Goal: Task Accomplishment & Management: Manage account settings

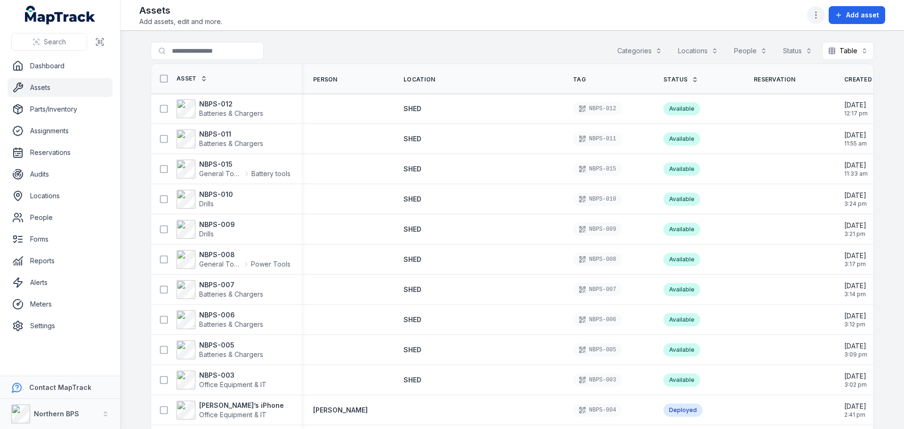
click at [818, 17] on icon "button" at bounding box center [815, 14] width 9 height 9
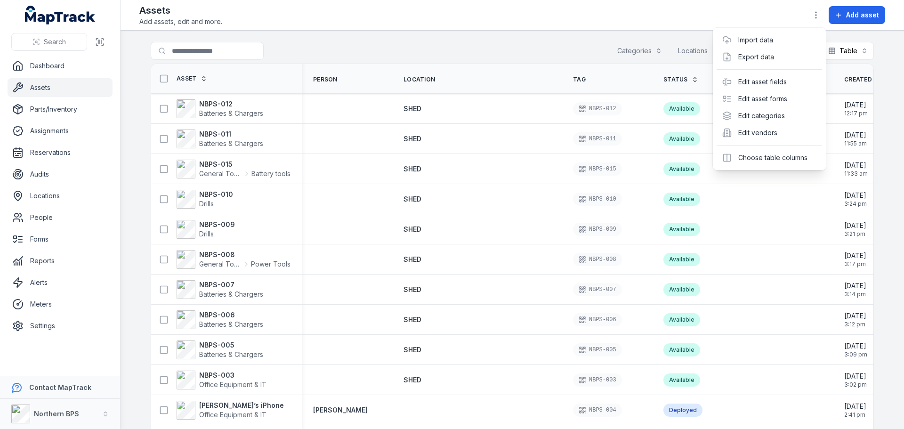
click at [416, 28] on header "Toggle Navigation Assets Add assets, edit and more. Add asset" at bounding box center [511, 15] width 783 height 31
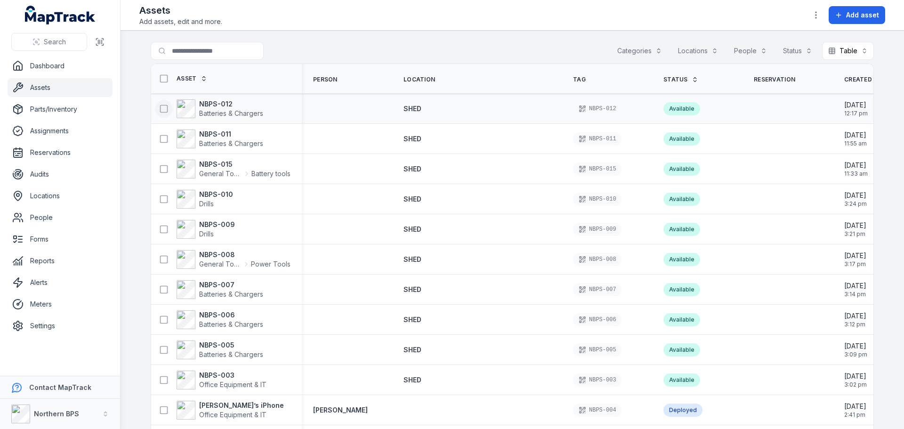
click at [160, 108] on icon at bounding box center [163, 108] width 9 height 9
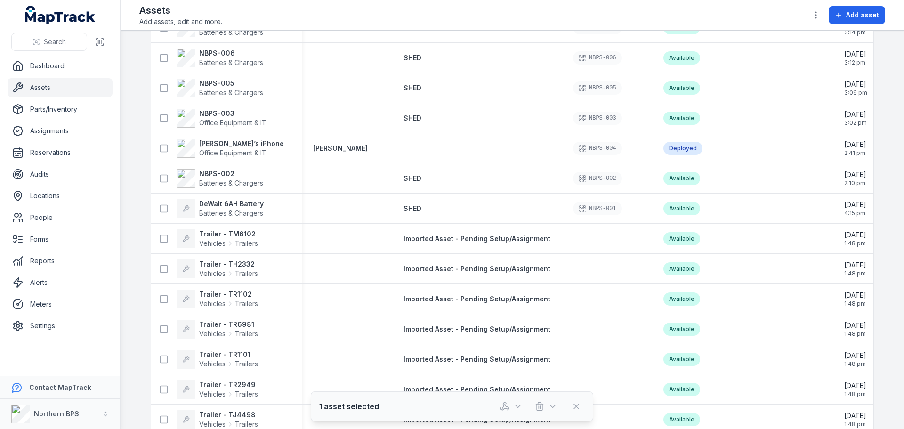
scroll to position [282, 0]
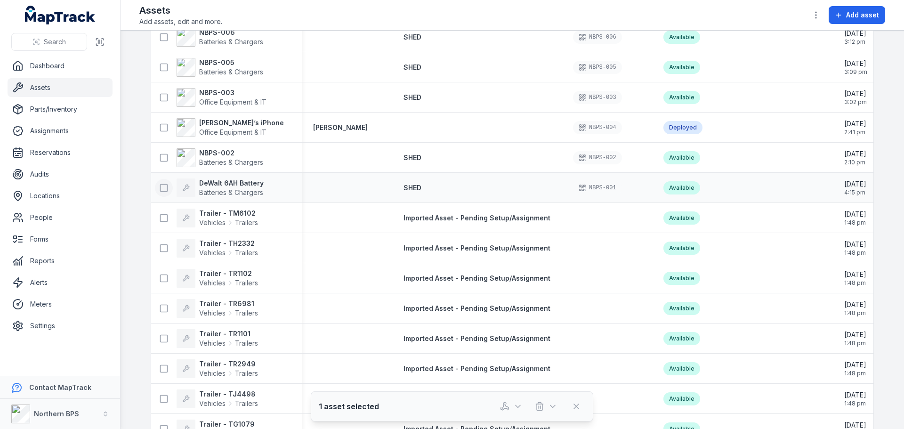
click at [160, 186] on icon at bounding box center [163, 187] width 9 height 9
click at [160, 158] on icon at bounding box center [163, 157] width 9 height 9
click at [160, 127] on icon at bounding box center [163, 127] width 9 height 9
click at [161, 96] on icon at bounding box center [163, 97] width 9 height 9
click at [159, 65] on icon at bounding box center [163, 67] width 9 height 9
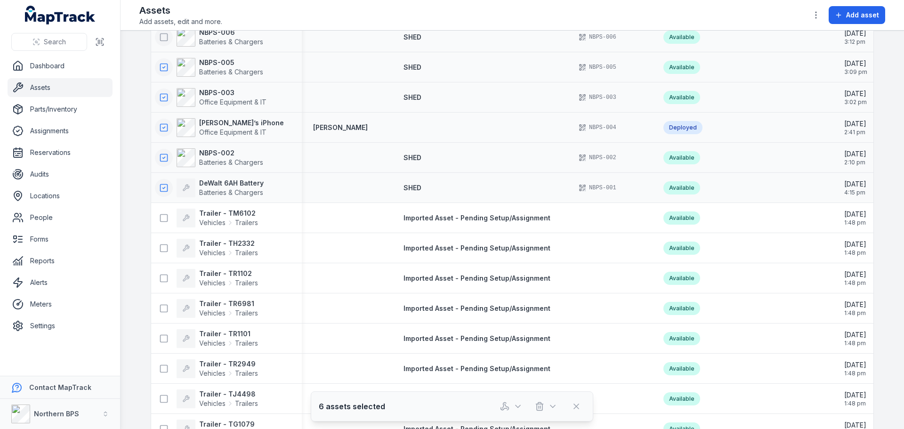
click at [163, 37] on icon at bounding box center [163, 36] width 9 height 9
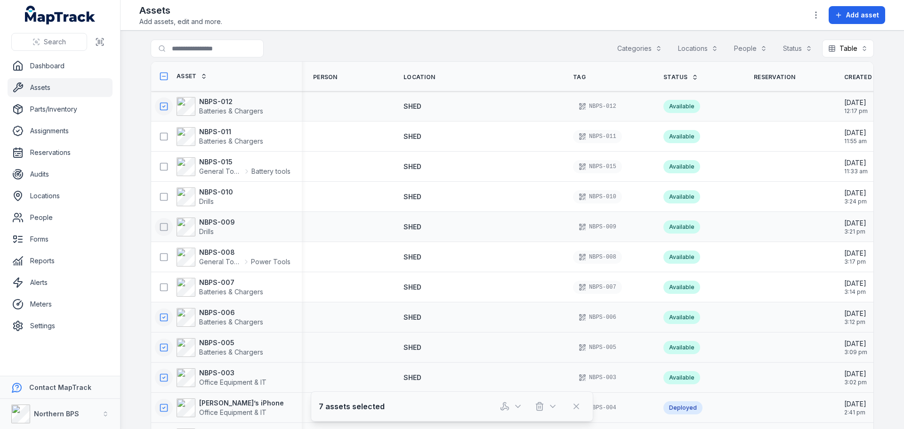
scroll to position [0, 0]
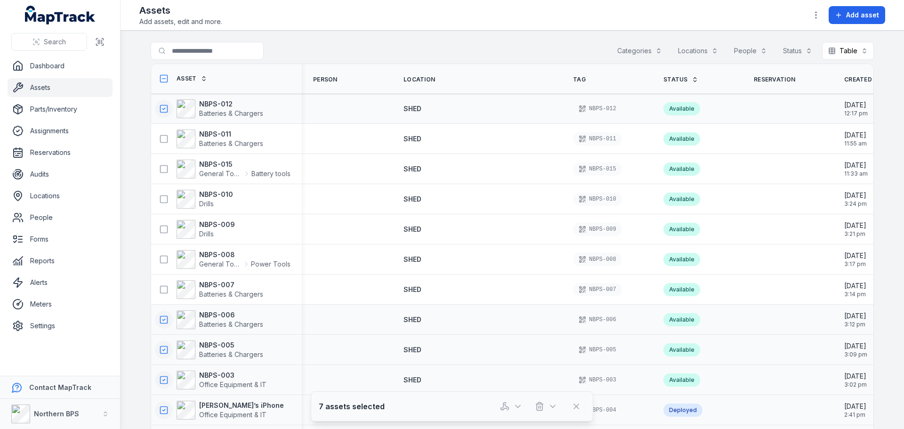
click at [160, 319] on icon at bounding box center [163, 319] width 9 height 9
click at [162, 348] on icon at bounding box center [163, 349] width 9 height 9
click at [160, 382] on icon at bounding box center [163, 379] width 9 height 9
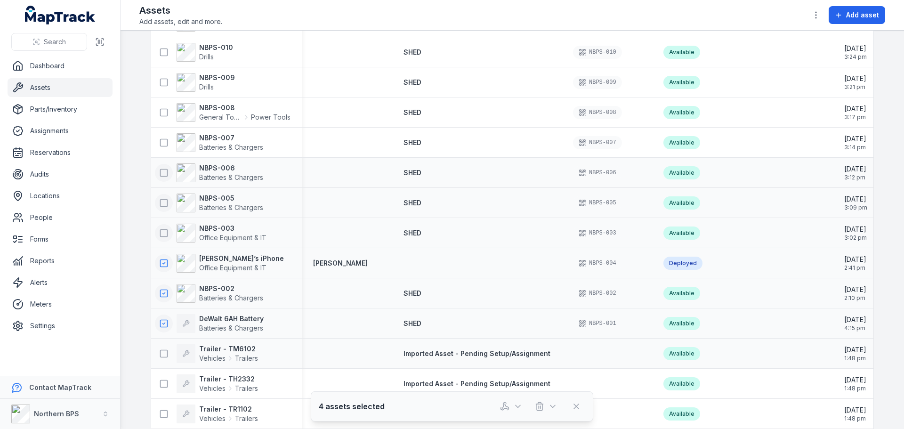
scroll to position [188, 0]
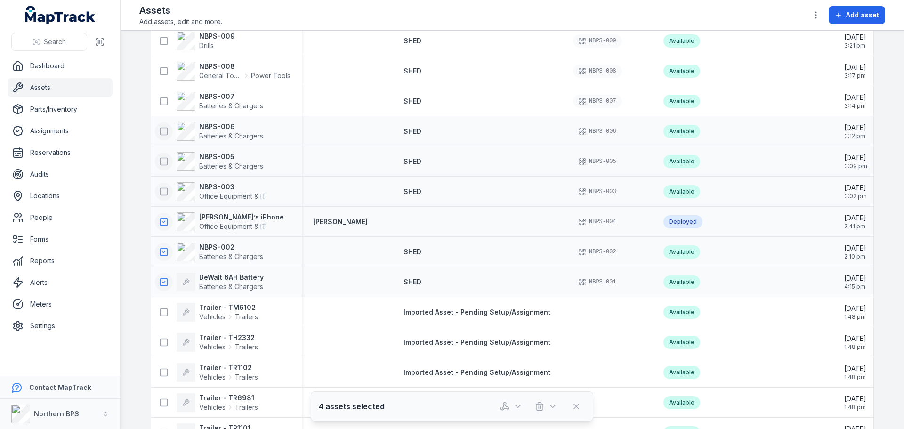
click at [161, 219] on icon at bounding box center [163, 221] width 9 height 9
click at [160, 254] on icon at bounding box center [163, 251] width 9 height 9
click at [162, 281] on icon at bounding box center [163, 281] width 9 height 9
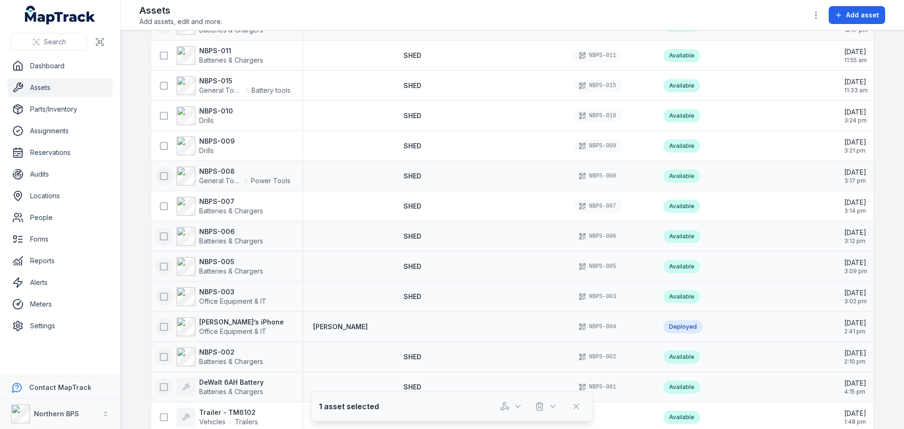
scroll to position [0, 0]
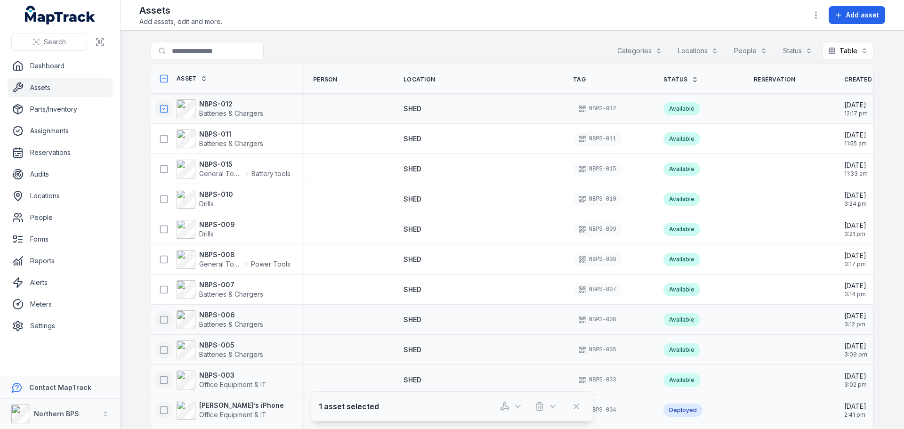
click at [160, 104] on icon at bounding box center [163, 108] width 9 height 9
click at [820, 11] on icon "button" at bounding box center [815, 14] width 9 height 9
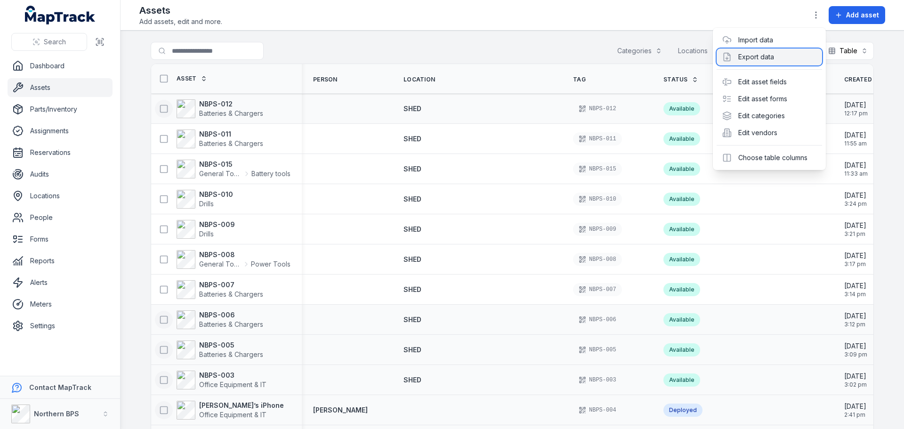
click at [771, 56] on div "Export data" at bounding box center [768, 56] width 105 height 17
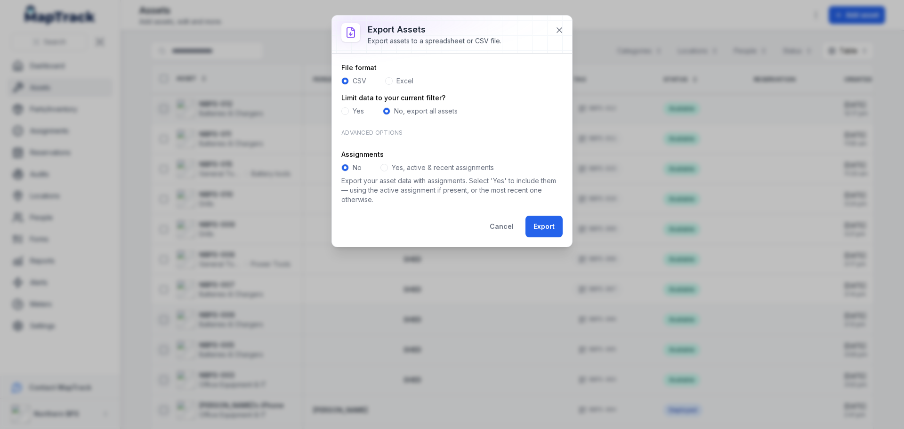
click at [394, 83] on div "Excel" at bounding box center [399, 80] width 28 height 9
click at [389, 80] on span at bounding box center [389, 81] width 8 height 8
click at [386, 168] on span at bounding box center [384, 168] width 8 height 8
click at [542, 226] on button "Export" at bounding box center [543, 227] width 37 height 22
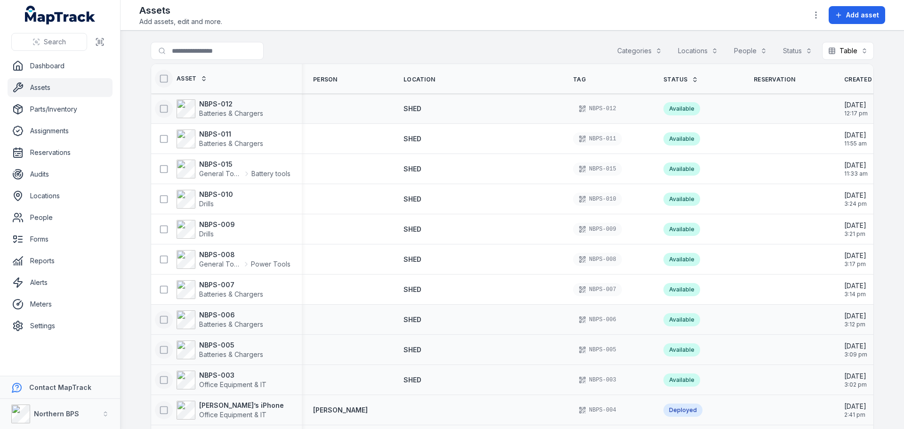
click at [163, 79] on icon at bounding box center [163, 78] width 9 height 9
click at [817, 11] on icon "button" at bounding box center [815, 14] width 9 height 9
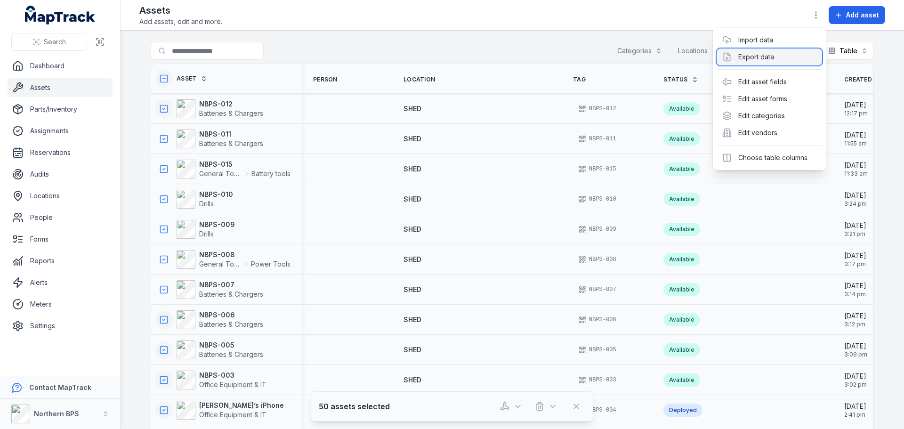
click at [768, 56] on div "Export data" at bounding box center [768, 56] width 105 height 17
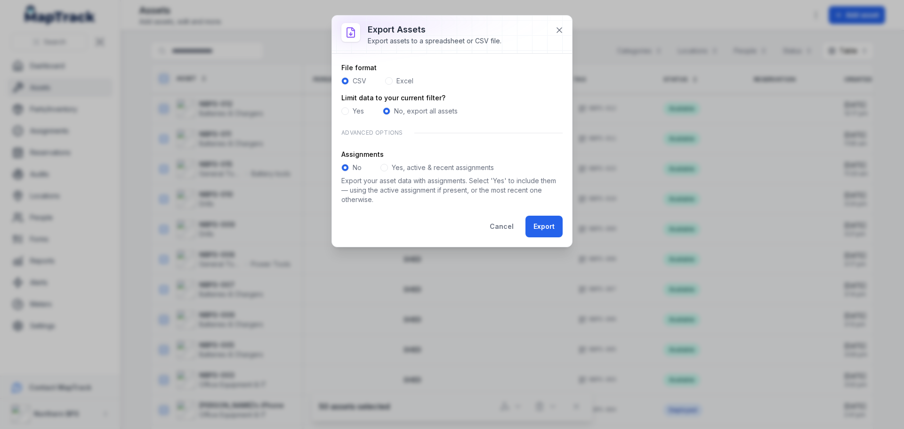
click at [401, 80] on label "Excel" at bounding box center [404, 80] width 17 height 9
click at [554, 228] on button "Export" at bounding box center [543, 227] width 37 height 22
click at [358, 80] on label "CSV" at bounding box center [359, 80] width 14 height 9
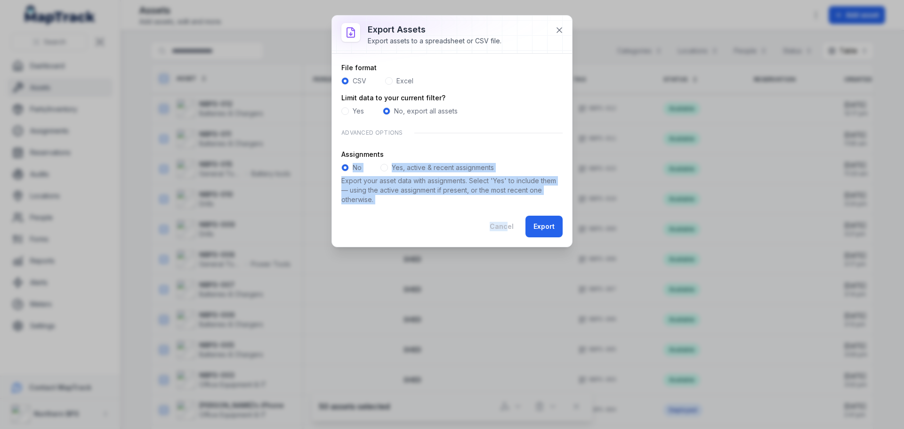
click at [508, 221] on form "File format CSV Excel Limit data to your current filter? Yes No, export all ass…" at bounding box center [451, 150] width 221 height 174
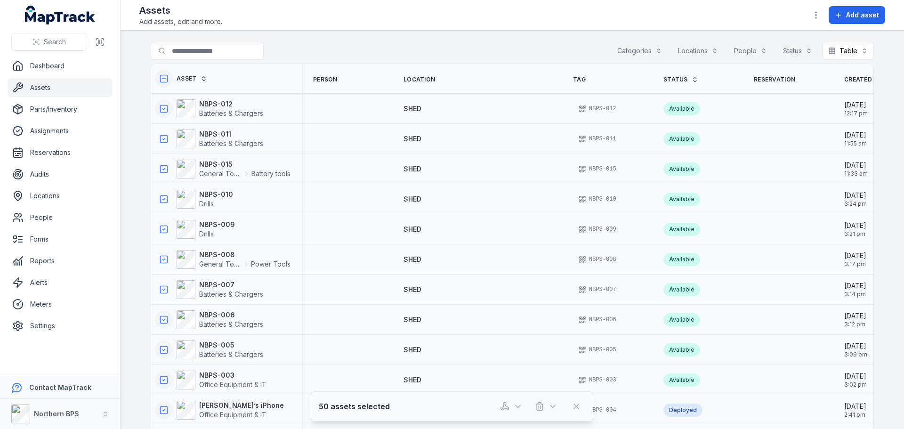
drag, startPoint x: 527, startPoint y: 211, endPoint x: 537, endPoint y: 220, distance: 13.0
click at [531, 213] on td "SHED" at bounding box center [476, 199] width 169 height 30
click at [819, 14] on icon "button" at bounding box center [815, 14] width 9 height 9
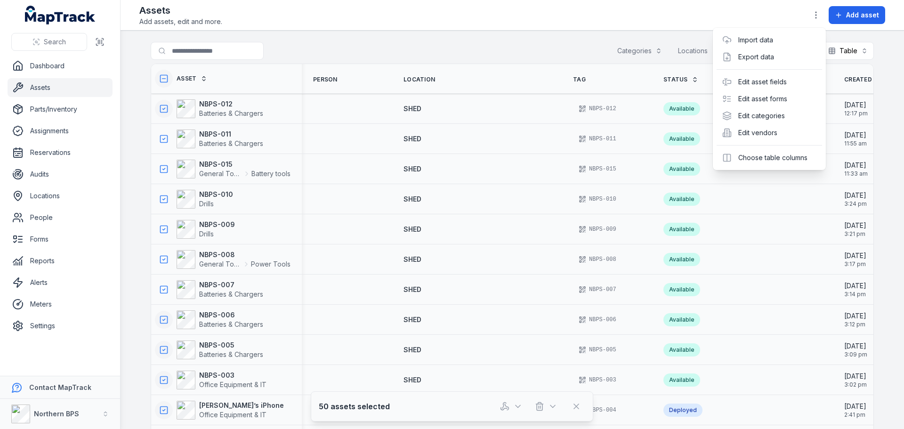
click at [609, 45] on div "Toggle Navigation Assets Add assets, edit and more. Add asset Search for assets…" at bounding box center [511, 214] width 783 height 429
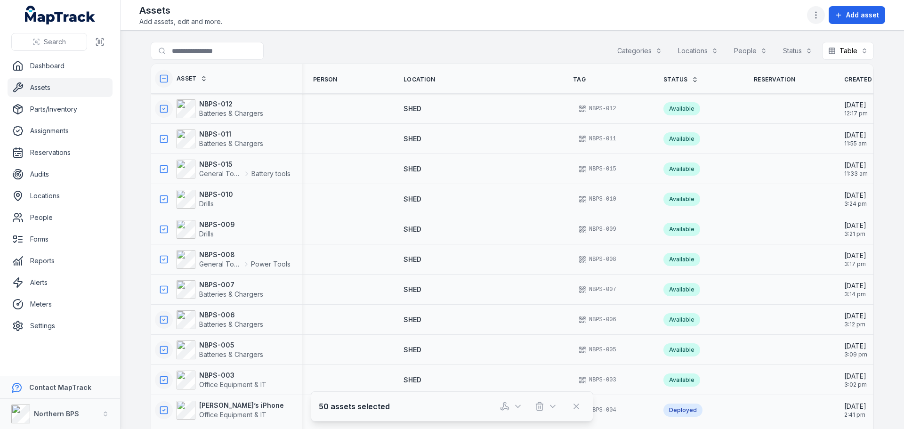
click at [816, 20] on button "button" at bounding box center [816, 15] width 18 height 18
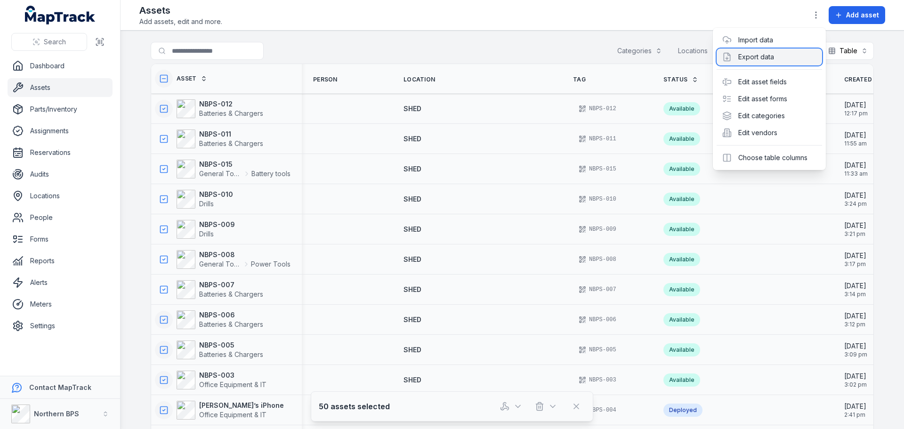
click at [785, 58] on div "Export data" at bounding box center [768, 56] width 105 height 17
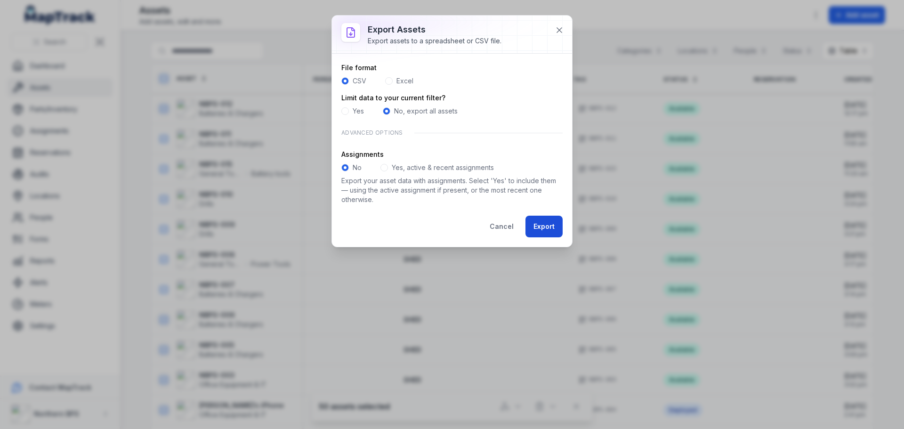
click at [543, 225] on button "Export" at bounding box center [543, 227] width 37 height 22
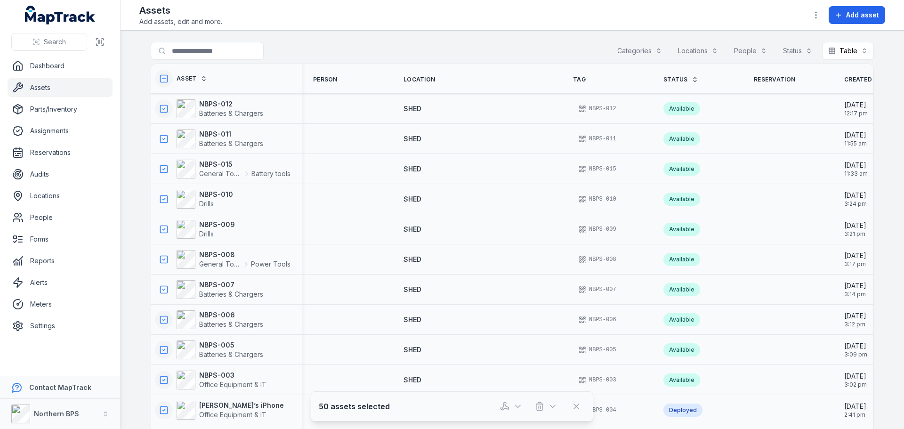
click at [626, 34] on main "Search for assets Categories Locations People Status Table ***** Asset Person L…" at bounding box center [511, 230] width 783 height 398
click at [813, 14] on icon "button" at bounding box center [815, 14] width 9 height 9
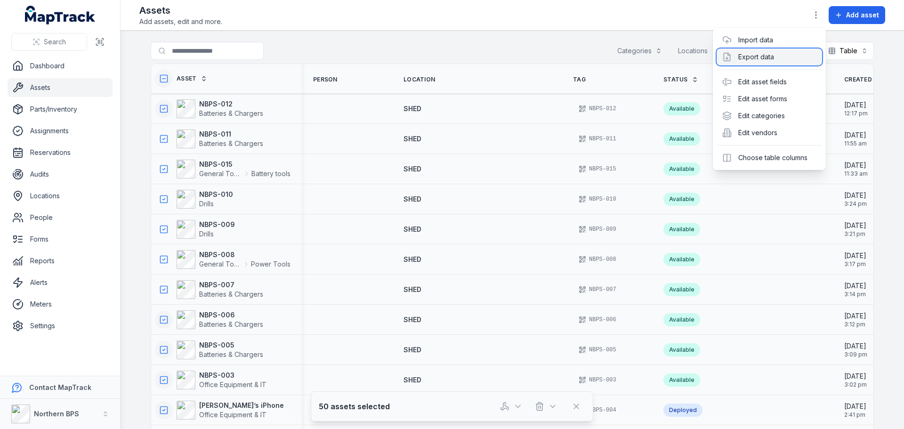
click at [750, 54] on div "Export data" at bounding box center [768, 56] width 105 height 17
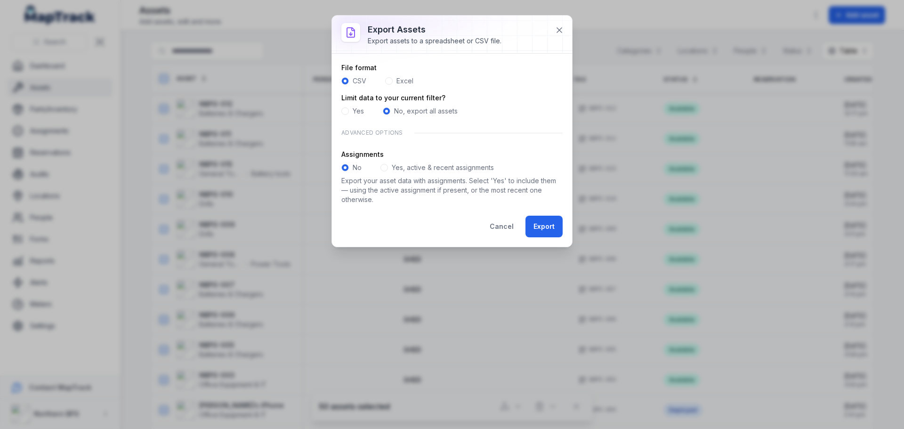
click at [382, 171] on div "Yes, active & recent assignments" at bounding box center [436, 167] width 113 height 9
click at [382, 165] on span at bounding box center [384, 168] width 8 height 8
click at [539, 229] on button "Export" at bounding box center [543, 227] width 37 height 22
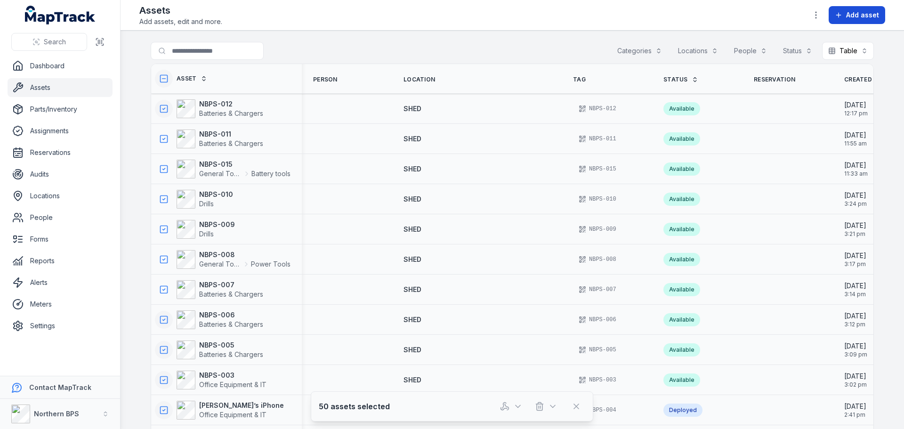
click at [850, 16] on span "Add asset" at bounding box center [862, 14] width 33 height 9
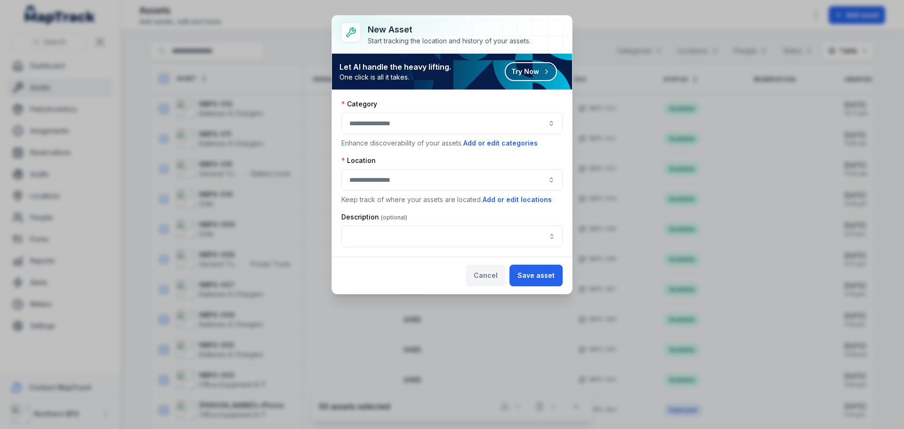
click at [488, 275] on button "Cancel" at bounding box center [485, 275] width 40 height 22
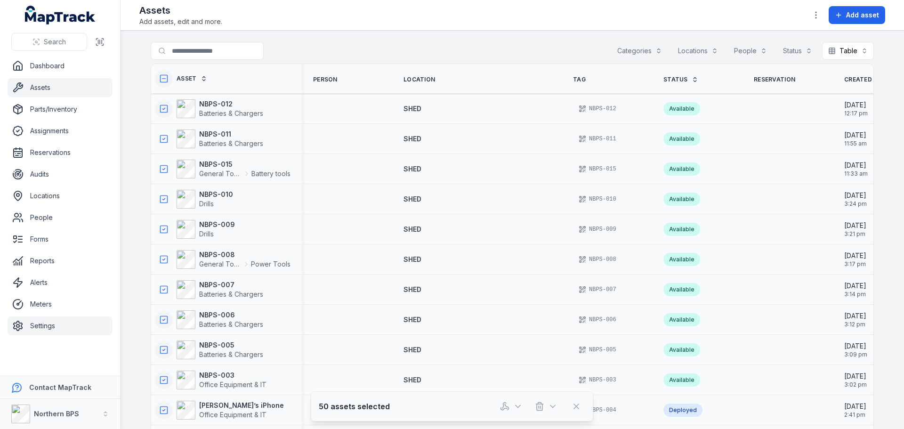
click at [54, 328] on link "Settings" at bounding box center [60, 325] width 105 height 19
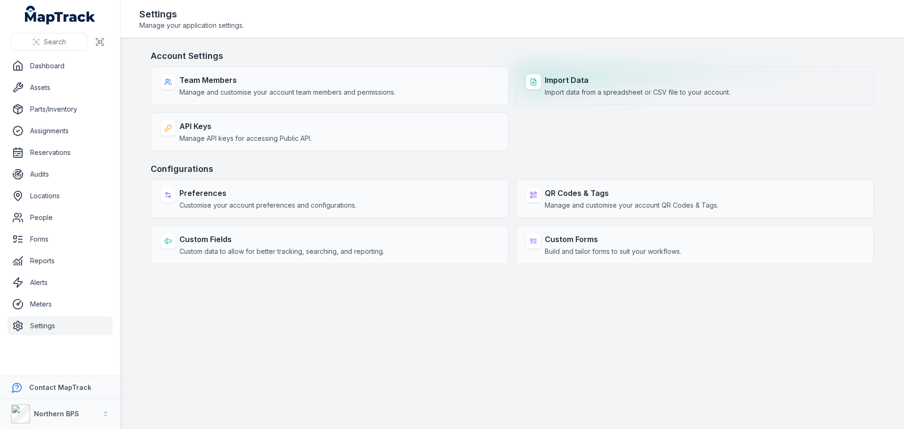
click at [605, 74] on div "Import Data Import data from a spreadsheet or CSV file to your account." at bounding box center [695, 85] width 358 height 39
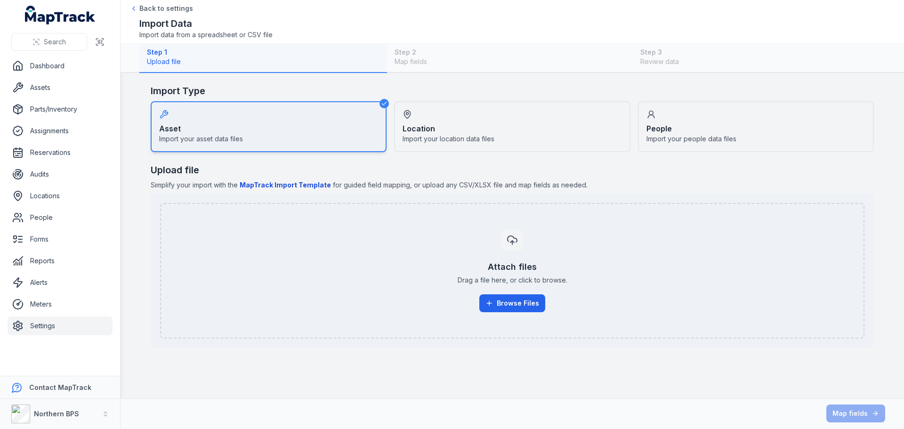
click at [278, 184] on b "MapTrack Import Template" at bounding box center [285, 185] width 91 height 8
click at [56, 84] on link "Assets" at bounding box center [60, 87] width 105 height 19
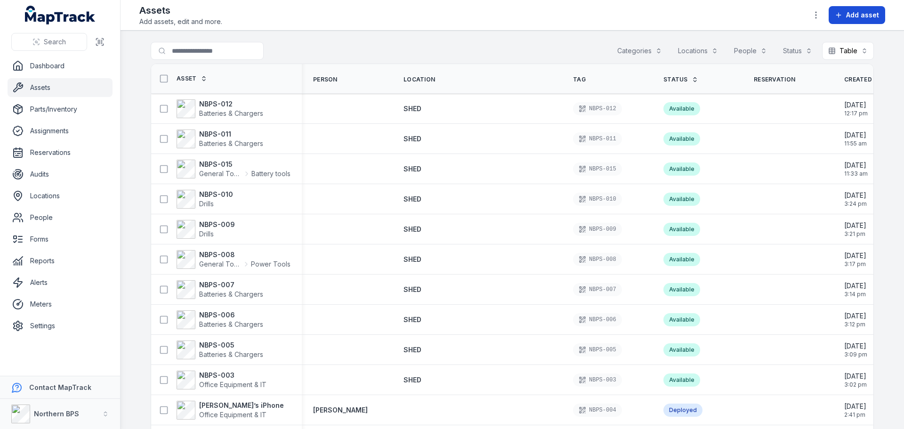
click at [845, 8] on button "Add asset" at bounding box center [856, 15] width 56 height 18
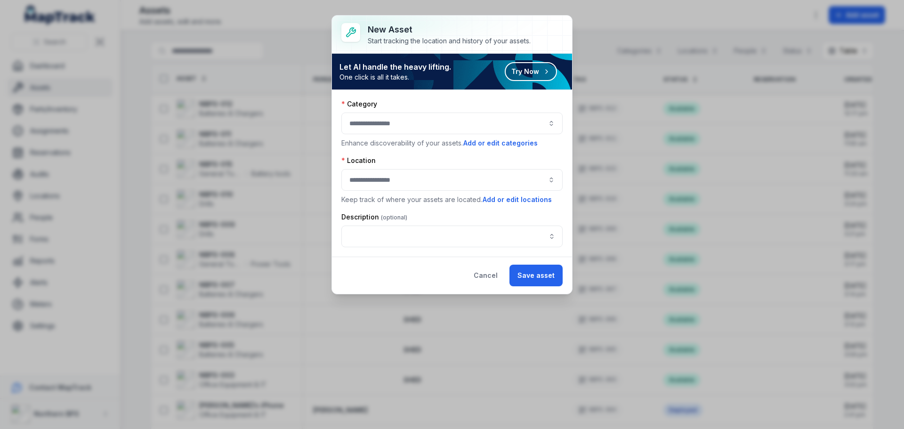
click at [420, 120] on div at bounding box center [451, 123] width 221 height 22
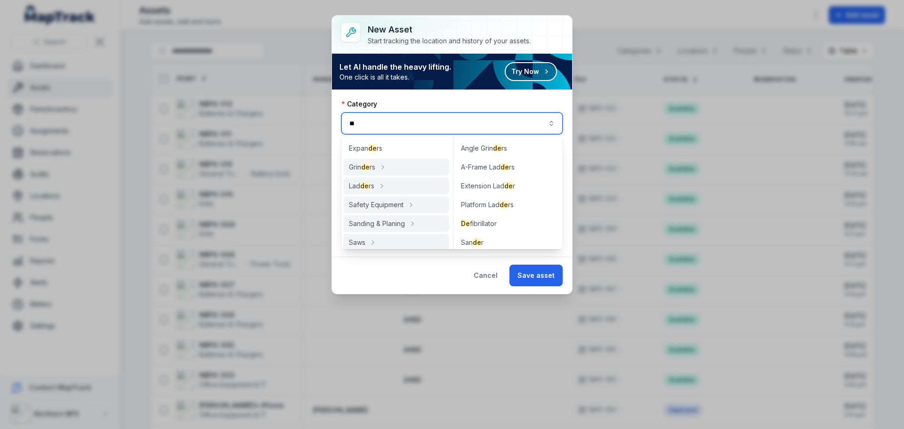
type input "*"
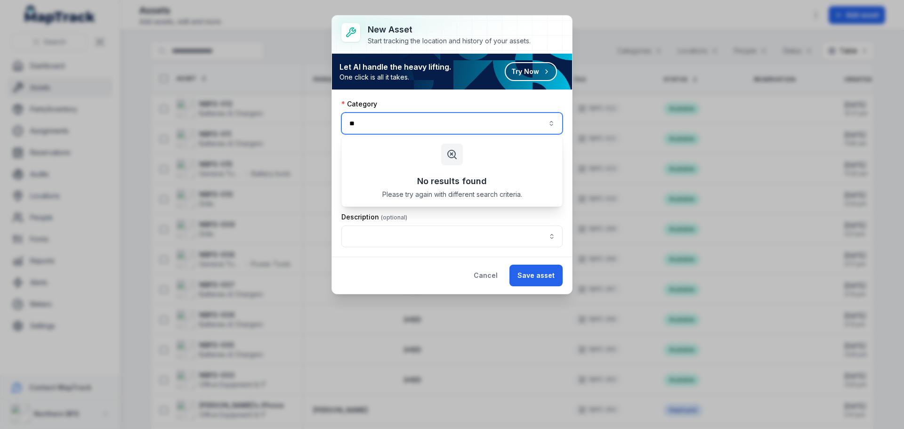
type input "*"
type input "***"
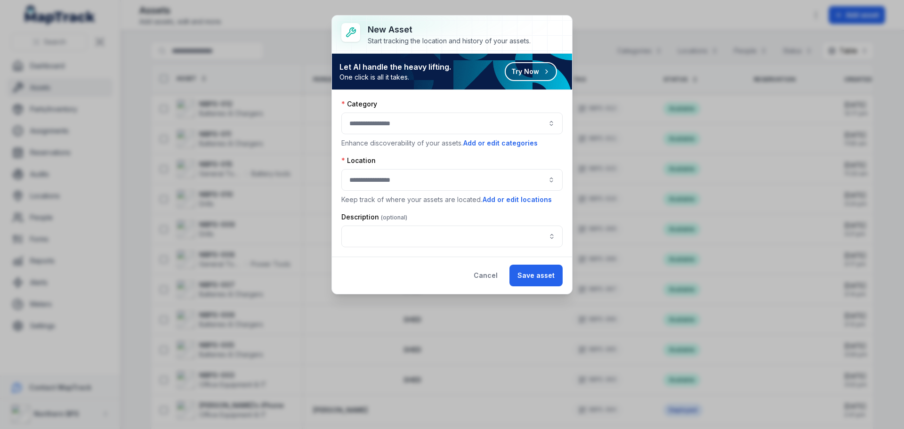
click at [483, 28] on h3 "New asset" at bounding box center [449, 29] width 163 height 13
click at [489, 273] on button "Cancel" at bounding box center [485, 275] width 40 height 22
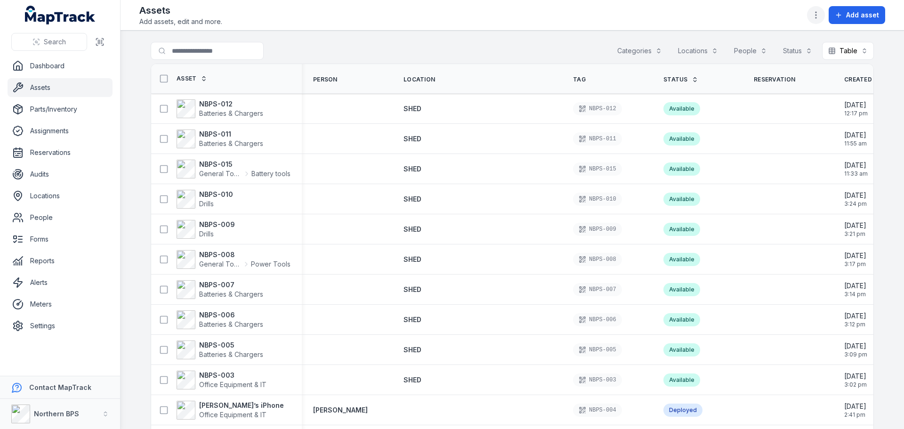
click at [817, 15] on icon "button" at bounding box center [815, 14] width 9 height 9
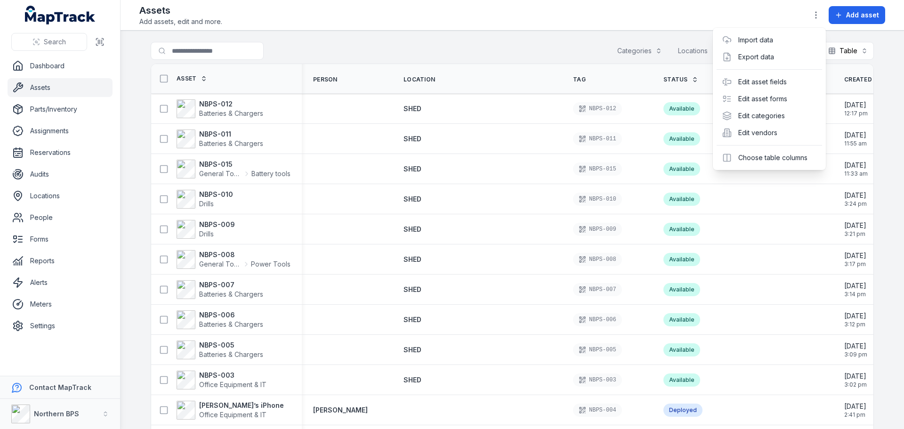
click at [551, 30] on header "Toggle Navigation Assets Add assets, edit and more. Add asset" at bounding box center [511, 15] width 783 height 31
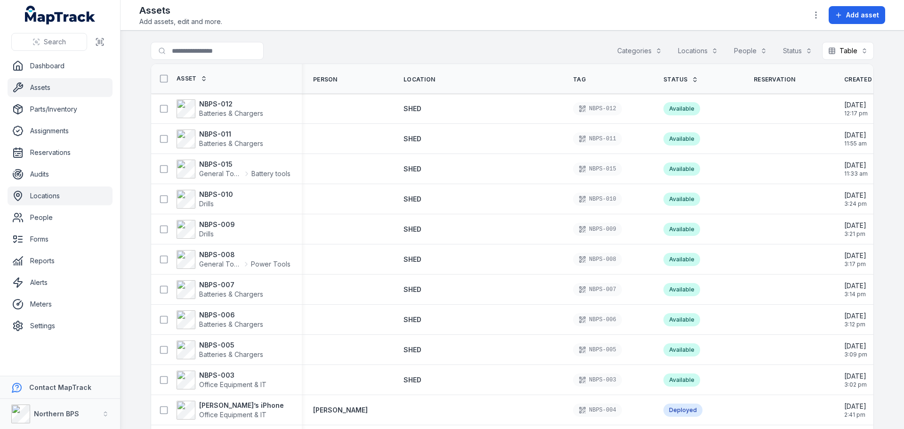
click at [43, 203] on link "Locations" at bounding box center [60, 195] width 105 height 19
click at [37, 326] on link "Settings" at bounding box center [60, 325] width 105 height 19
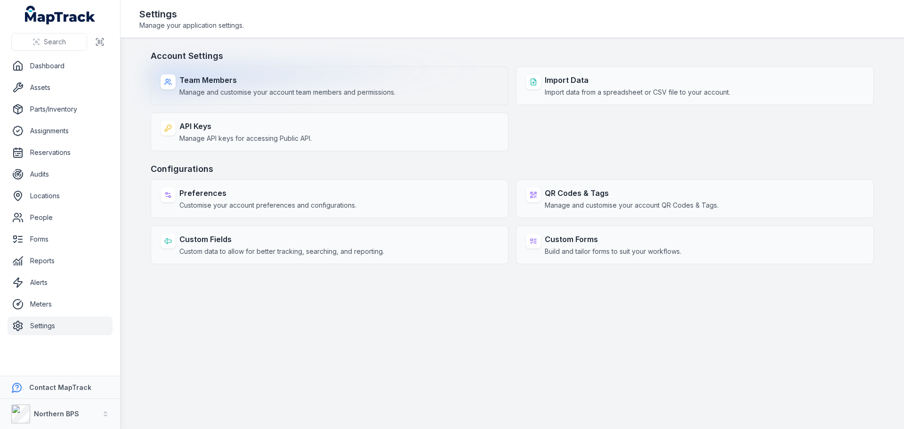
click at [293, 84] on strong "Team Members" at bounding box center [287, 79] width 216 height 11
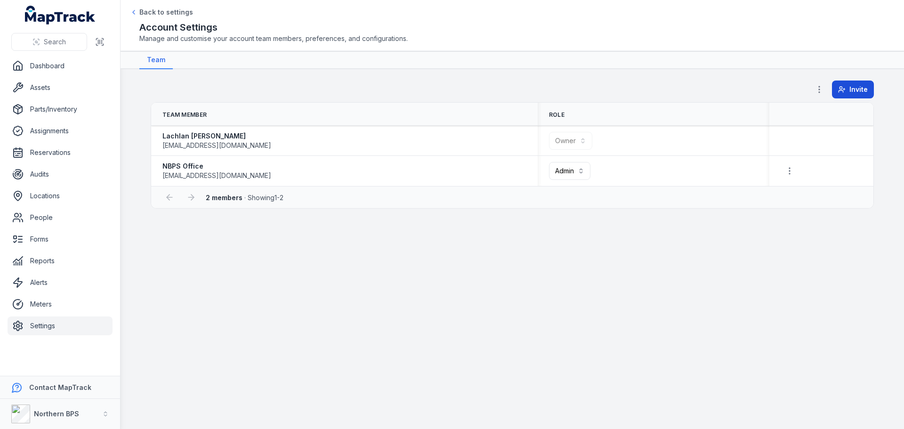
click at [839, 90] on icon at bounding box center [842, 90] width 8 height 8
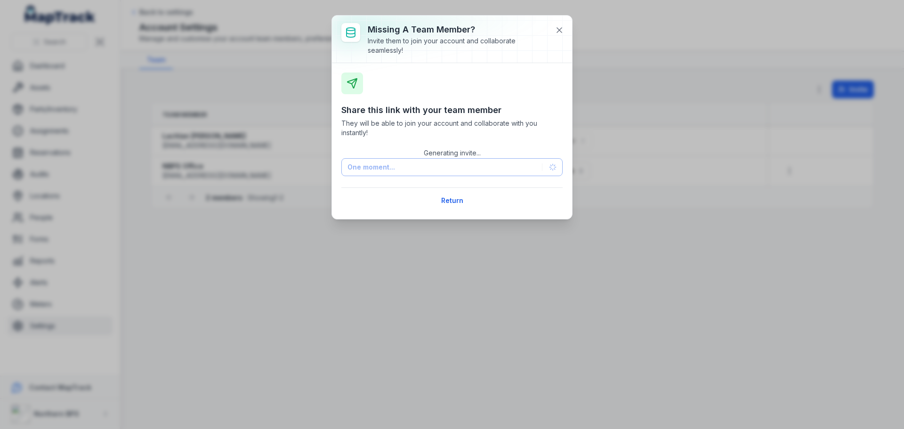
click at [381, 169] on div "Generating invite... One moment..." at bounding box center [451, 161] width 221 height 29
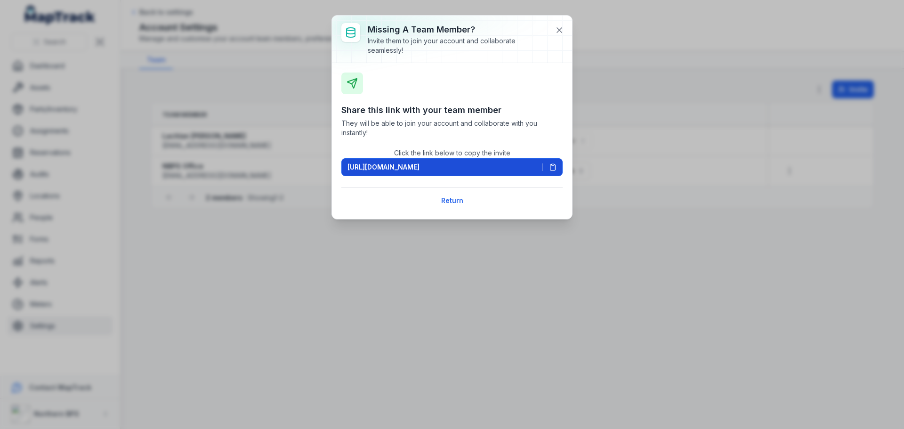
click at [551, 168] on icon at bounding box center [553, 167] width 8 height 8
click at [563, 28] on icon at bounding box center [558, 29] width 9 height 9
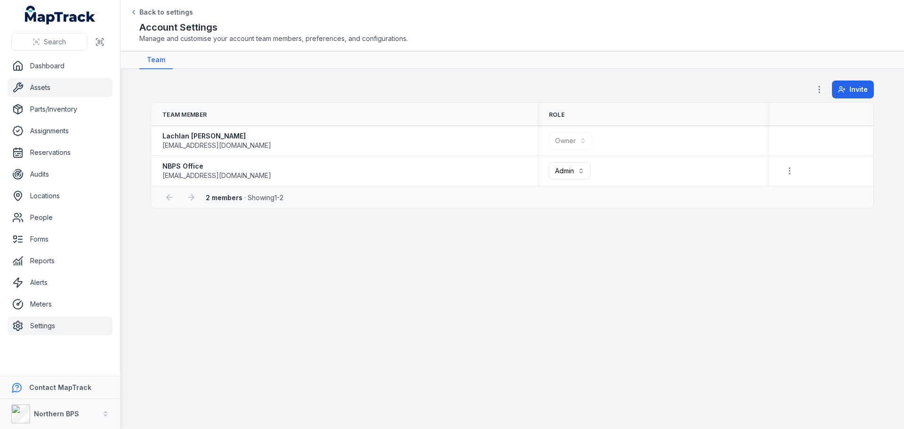
click at [49, 96] on link "Assets" at bounding box center [60, 87] width 105 height 19
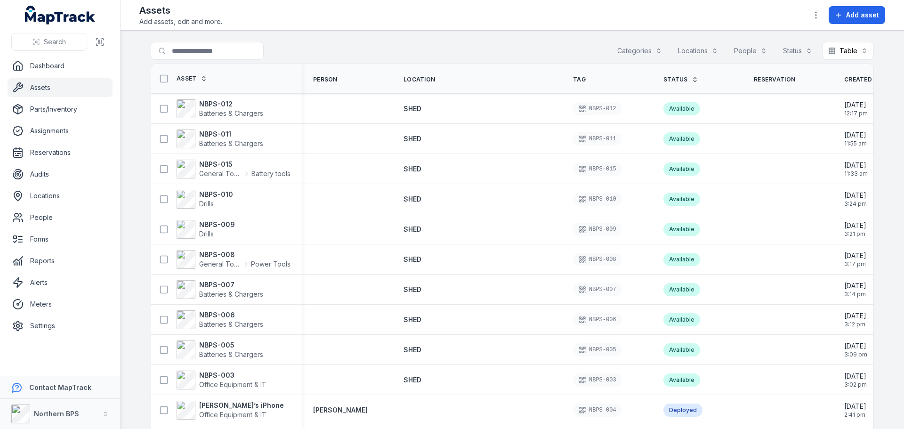
click at [286, 39] on main "Search for assets Categories Locations People Status Table ***** Asset Person L…" at bounding box center [511, 230] width 783 height 398
click at [227, 105] on strong "NBPS-012" at bounding box center [231, 103] width 64 height 9
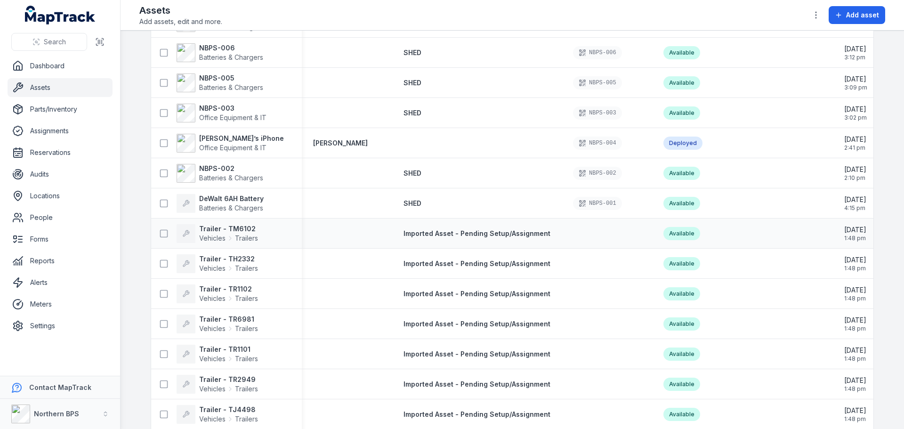
scroll to position [329, 0]
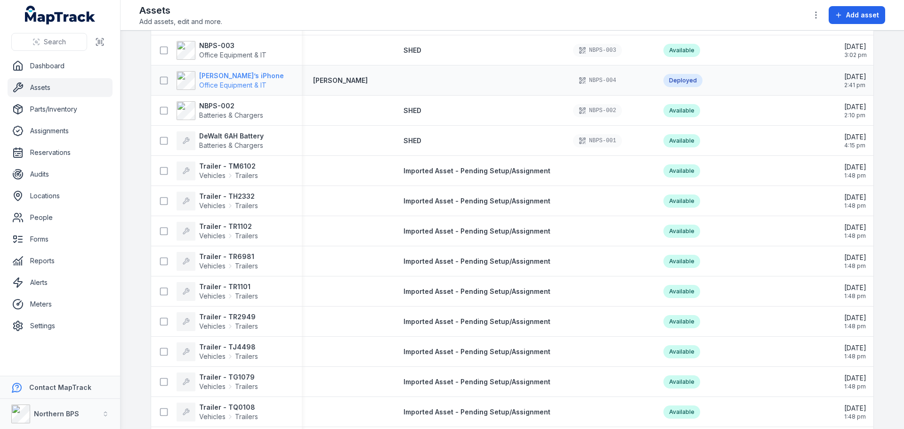
click at [213, 79] on strong "[PERSON_NAME]’s iPhone" at bounding box center [241, 75] width 85 height 9
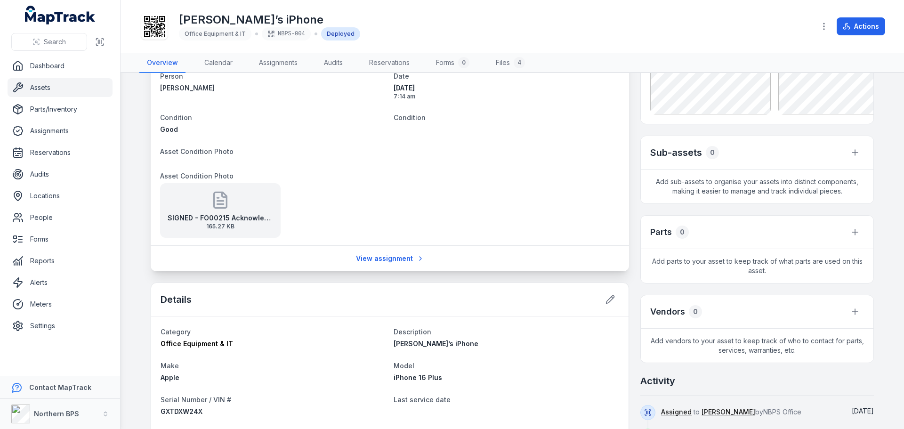
scroll to position [329, 0]
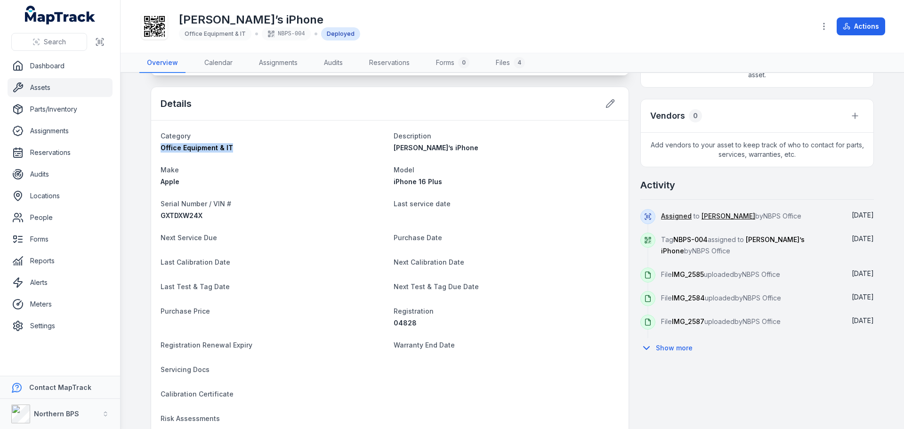
drag, startPoint x: 232, startPoint y: 147, endPoint x: 155, endPoint y: 149, distance: 77.2
click at [155, 149] on div "Category Office Equipment & IT Description [PERSON_NAME]’s iPhone Make Apple Mo…" at bounding box center [389, 387] width 477 height 535
copy span "Office Equipment & IT"
click at [38, 89] on link "Assets" at bounding box center [60, 87] width 105 height 19
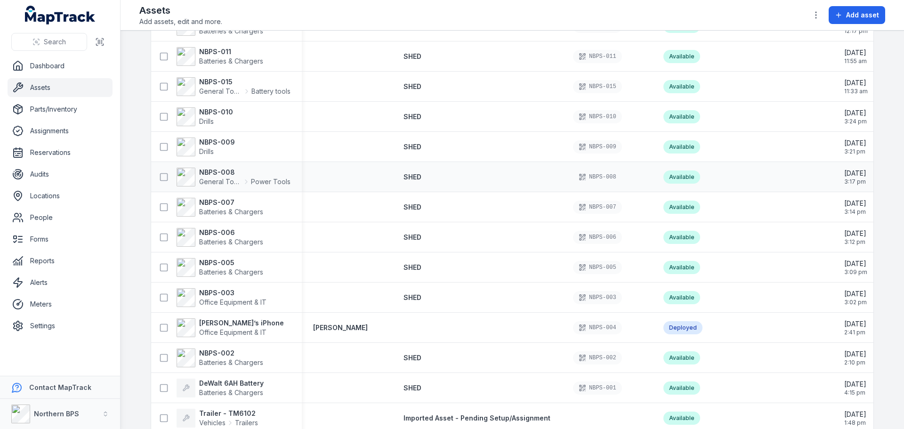
scroll to position [94, 0]
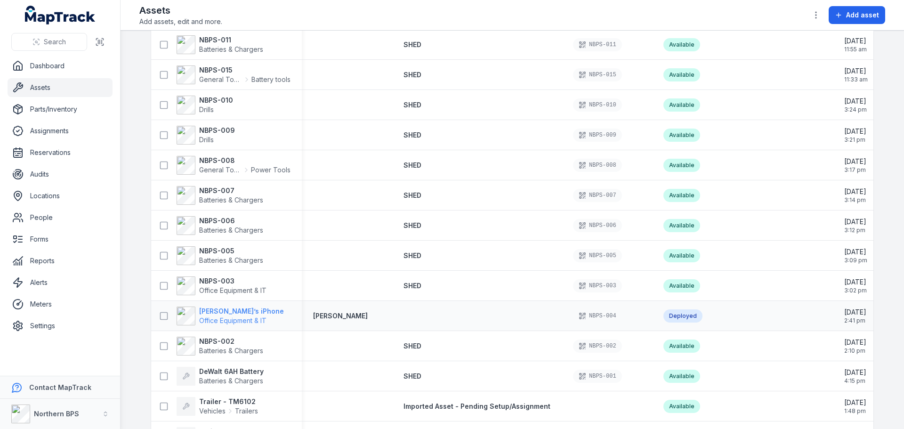
click at [228, 308] on strong "[PERSON_NAME]’s iPhone" at bounding box center [241, 310] width 85 height 9
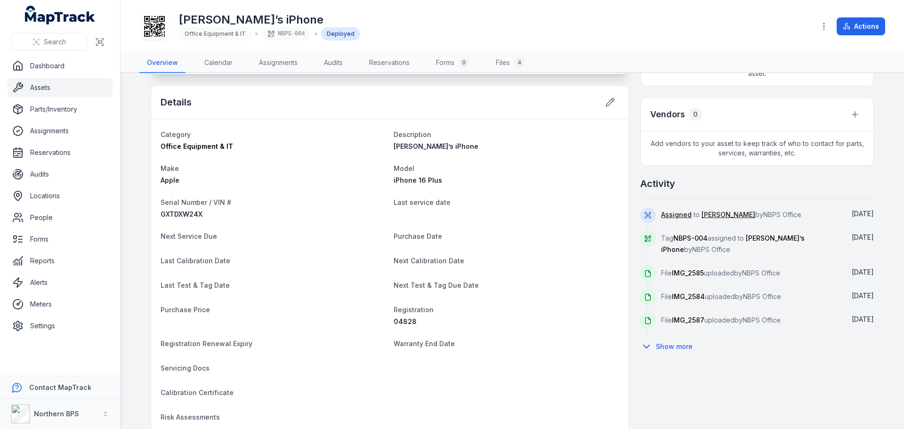
scroll to position [282, 0]
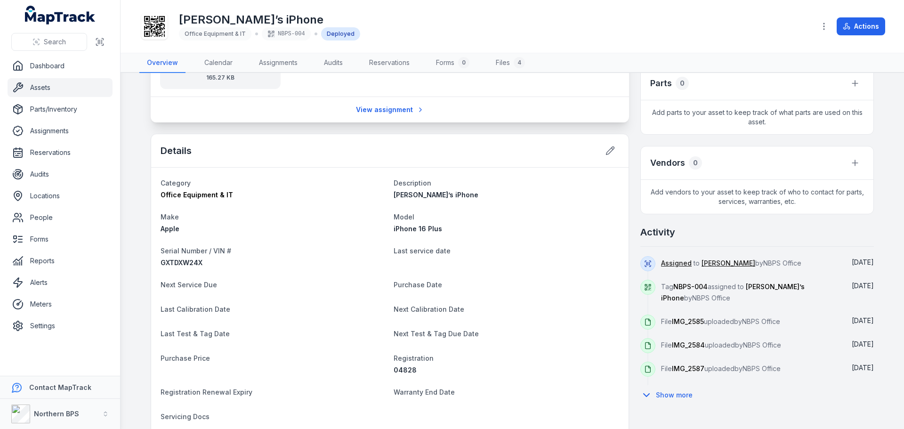
click at [42, 89] on link "Assets" at bounding box center [60, 87] width 105 height 19
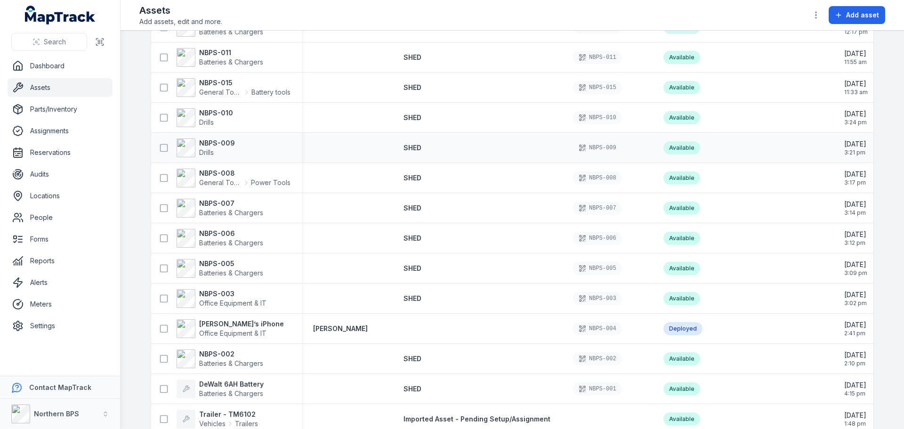
scroll to position [141, 0]
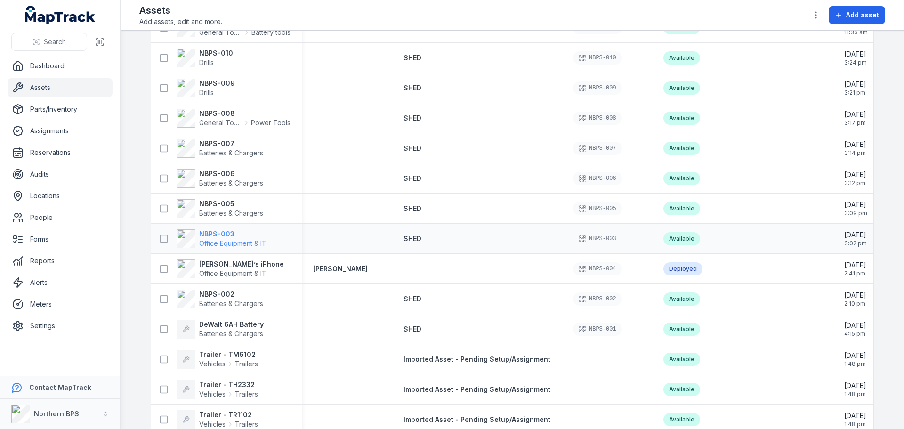
click at [216, 235] on strong "NBPS-003" at bounding box center [232, 233] width 67 height 9
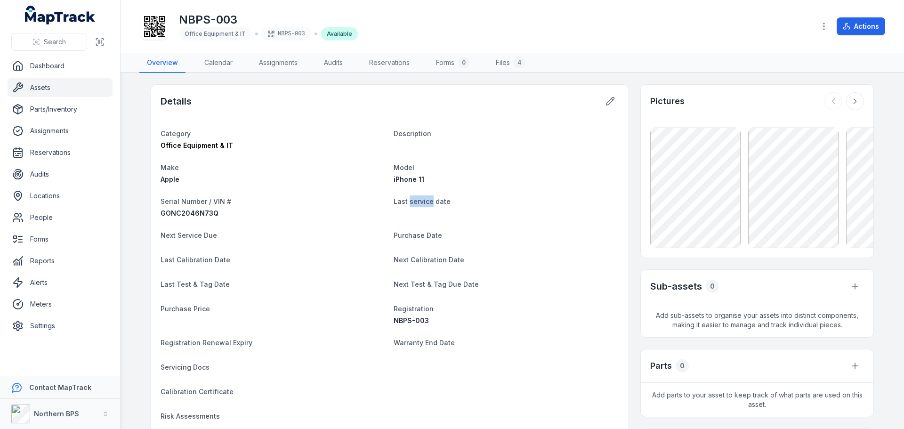
drag, startPoint x: 405, startPoint y: 201, endPoint x: 427, endPoint y: 203, distance: 22.2
click at [427, 203] on span "Last service date" at bounding box center [421, 201] width 57 height 8
click at [47, 197] on link "Locations" at bounding box center [60, 195] width 105 height 19
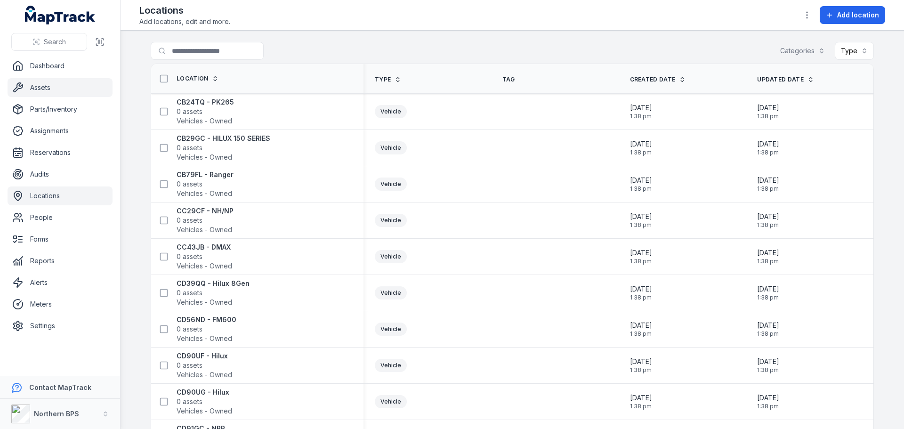
click at [32, 91] on link "Assets" at bounding box center [60, 87] width 105 height 19
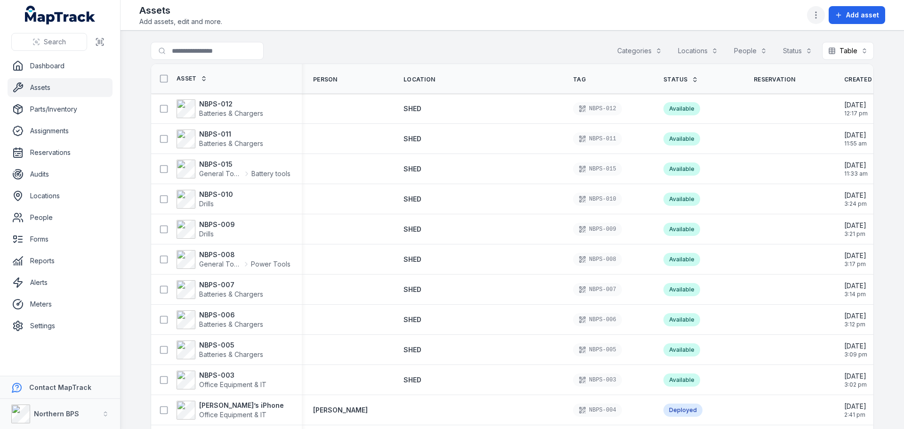
click at [816, 12] on circle "button" at bounding box center [815, 12] width 1 height 1
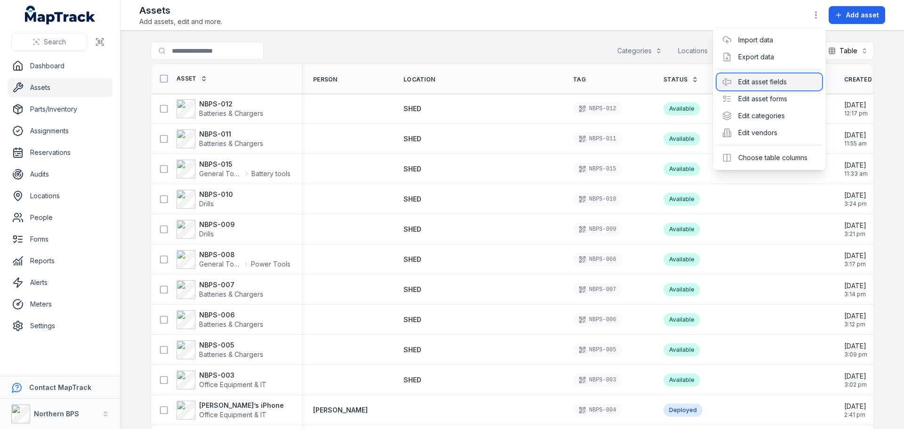
click at [798, 87] on div "Edit asset fields" at bounding box center [768, 81] width 105 height 17
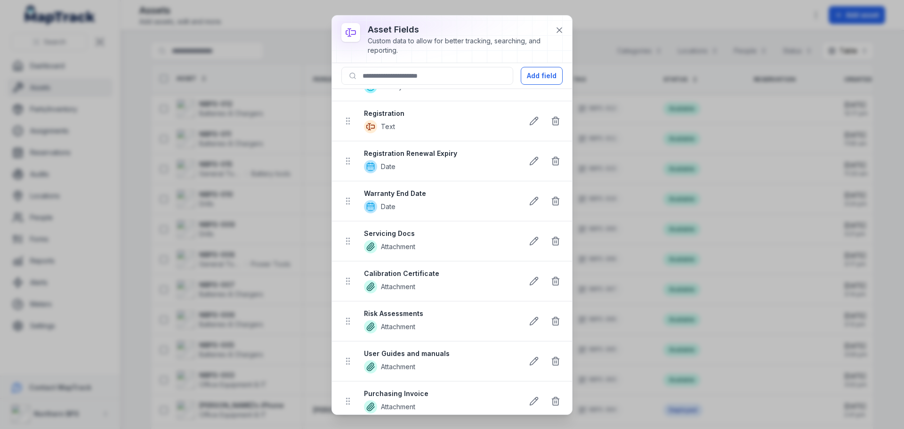
scroll to position [407, 0]
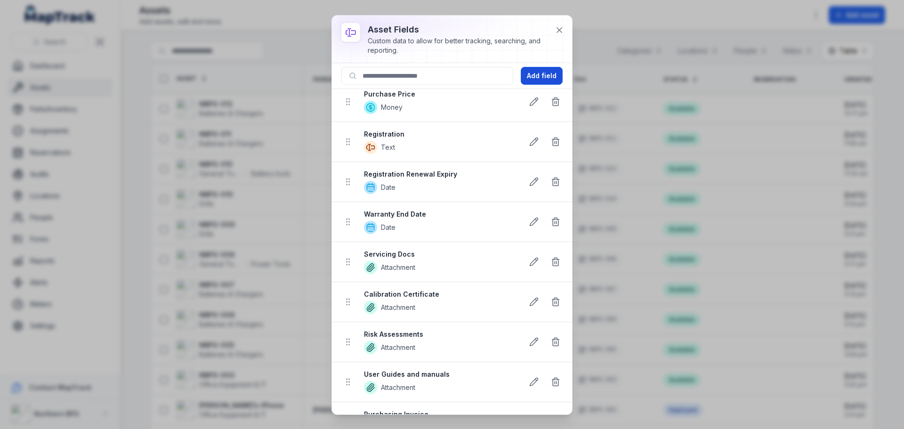
click at [537, 71] on button "Add field" at bounding box center [542, 76] width 42 height 18
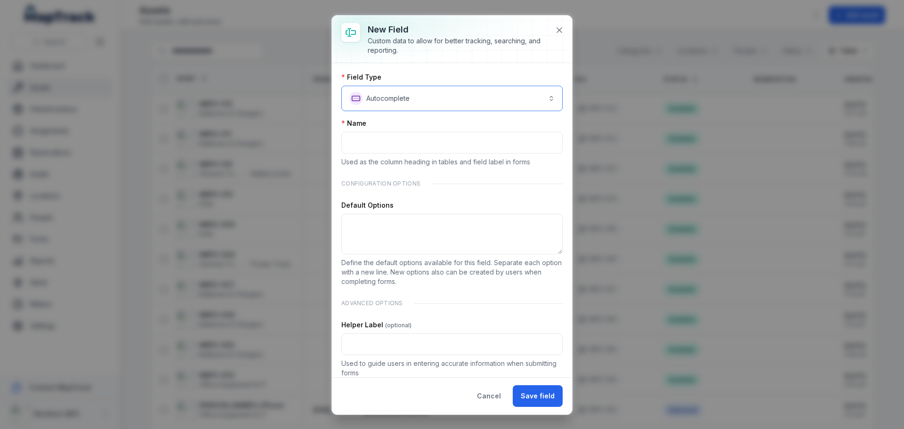
click at [403, 98] on button "**********" at bounding box center [451, 98] width 221 height 25
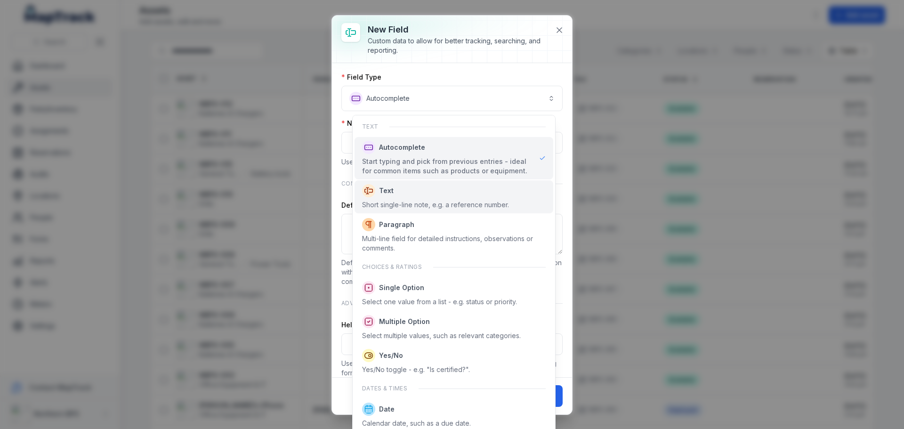
click at [394, 196] on span "Text" at bounding box center [435, 190] width 147 height 13
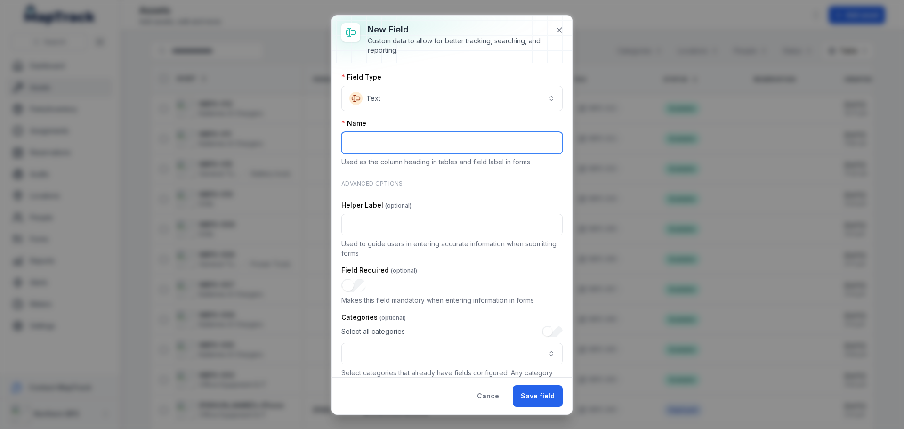
click at [381, 145] on input ":rd4:-form-item-label" at bounding box center [451, 143] width 221 height 22
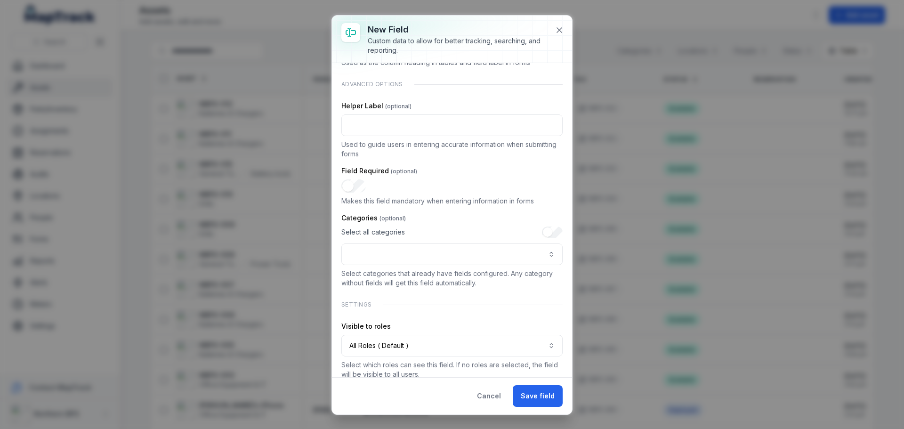
scroll to position [111, 0]
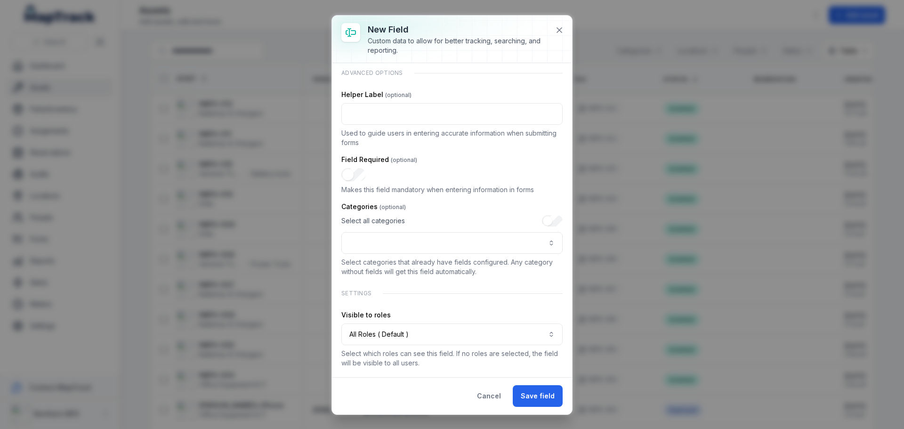
type input "**********"
click at [425, 249] on button ":rdc:-form-item-label" at bounding box center [451, 243] width 221 height 22
click at [541, 399] on button "Save field" at bounding box center [538, 396] width 50 height 22
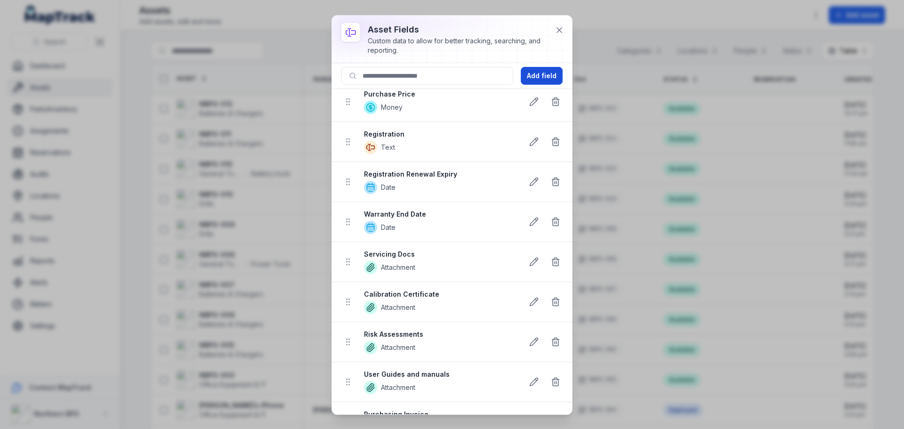
click at [539, 75] on button "Add field" at bounding box center [542, 76] width 42 height 18
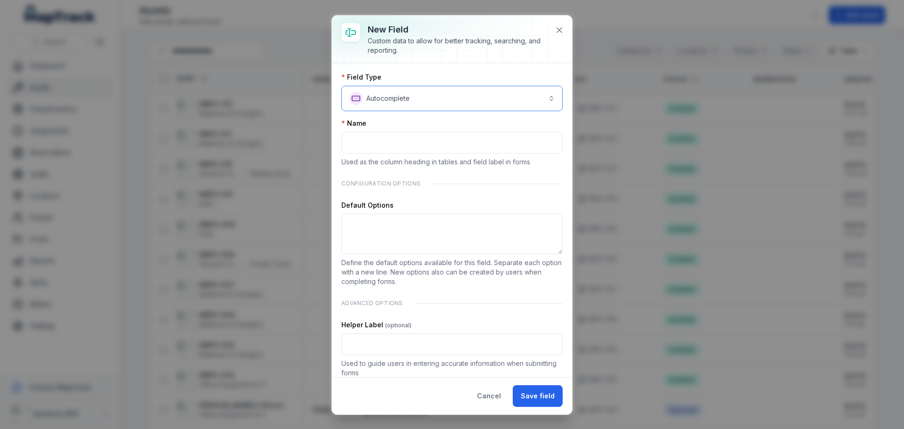
click at [404, 101] on button "**********" at bounding box center [451, 98] width 221 height 25
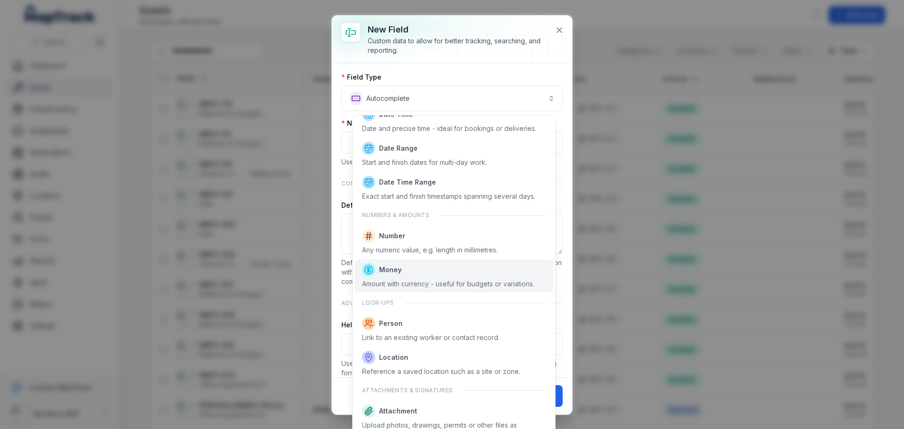
scroll to position [329, 0]
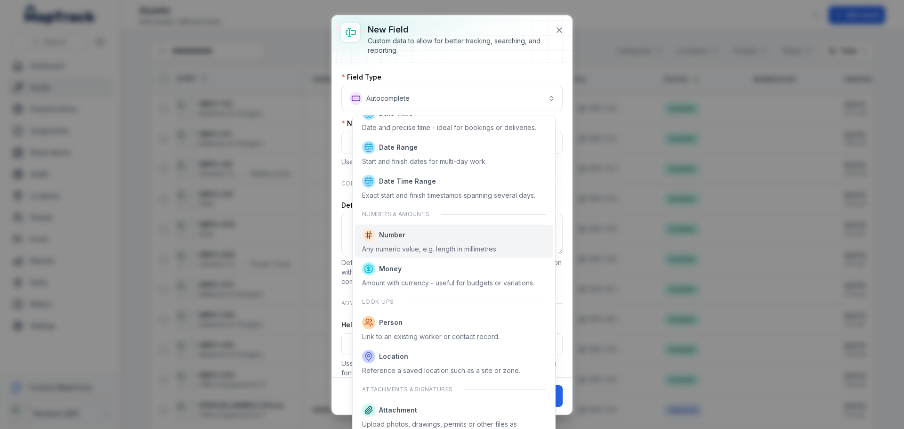
click at [433, 241] on span "Number Any numeric value, e.g. length in millimetres." at bounding box center [430, 240] width 136 height 25
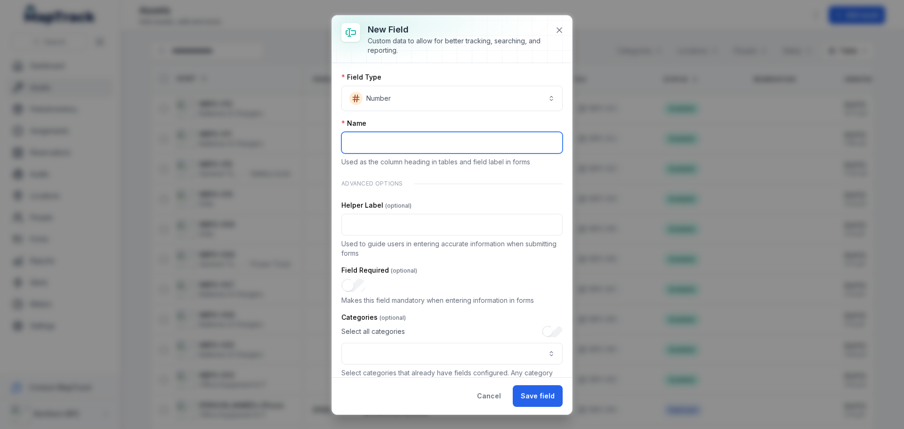
click at [391, 144] on input ":red:-form-item-label" at bounding box center [451, 143] width 221 height 22
type input "**********"
drag, startPoint x: 478, startPoint y: 163, endPoint x: 361, endPoint y: 169, distance: 117.4
click at [361, 169] on div "**********" at bounding box center [451, 275] width 221 height 406
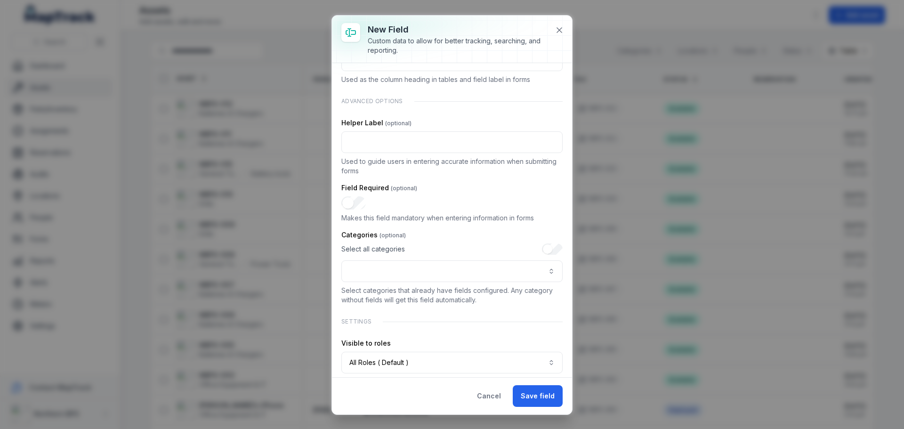
scroll to position [0, 0]
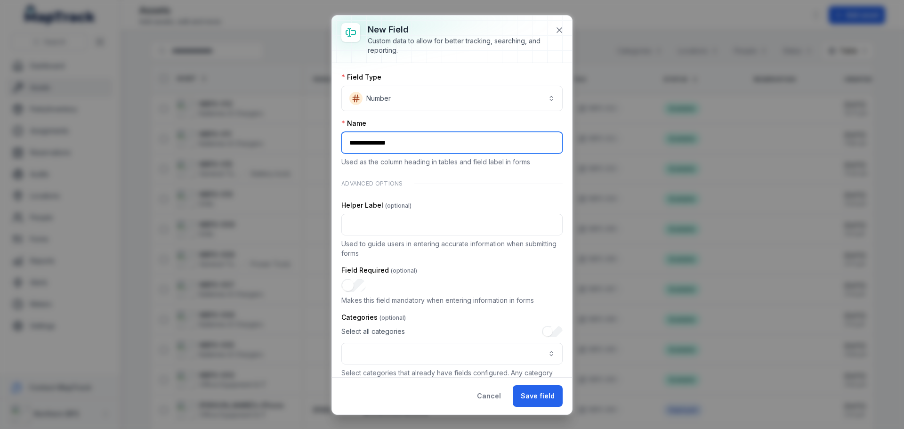
drag, startPoint x: 410, startPoint y: 144, endPoint x: 223, endPoint y: 144, distance: 187.3
click at [223, 144] on div "**********" at bounding box center [452, 214] width 904 height 429
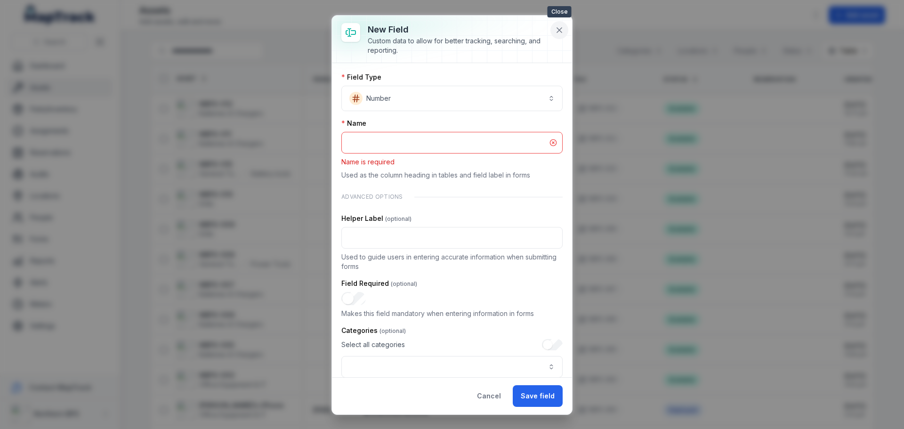
click at [561, 30] on icon at bounding box center [558, 29] width 9 height 9
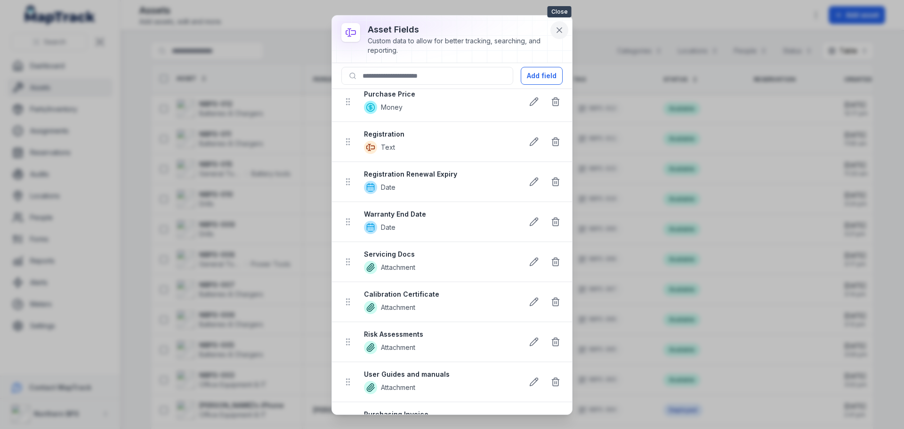
click at [562, 29] on icon at bounding box center [558, 29] width 9 height 9
